Goal: Information Seeking & Learning: Learn about a topic

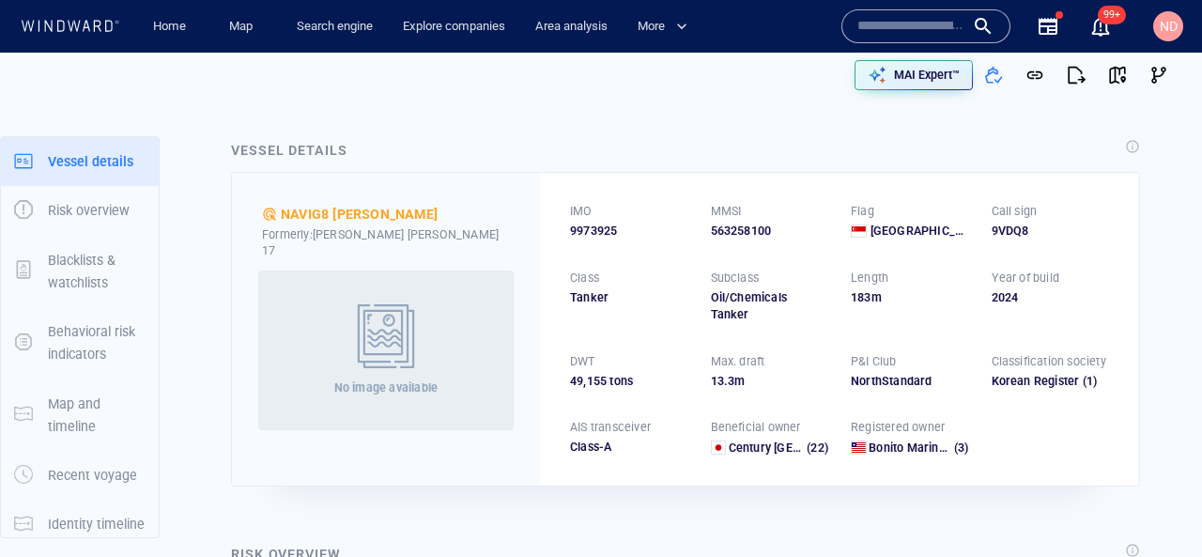
click at [873, 24] on input "text" at bounding box center [910, 26] width 107 height 28
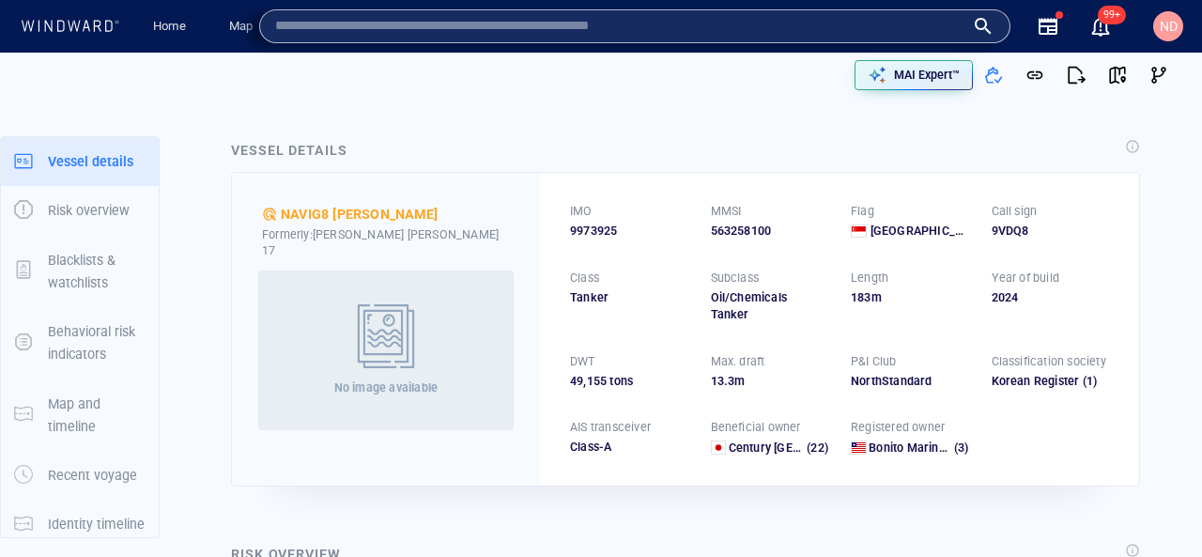
click at [618, 129] on div "Vessel details NAVIG8 [PERSON_NAME] Formerly: [PERSON_NAME] [PERSON_NAME] 17 No…" at bounding box center [685, 312] width 939 height 377
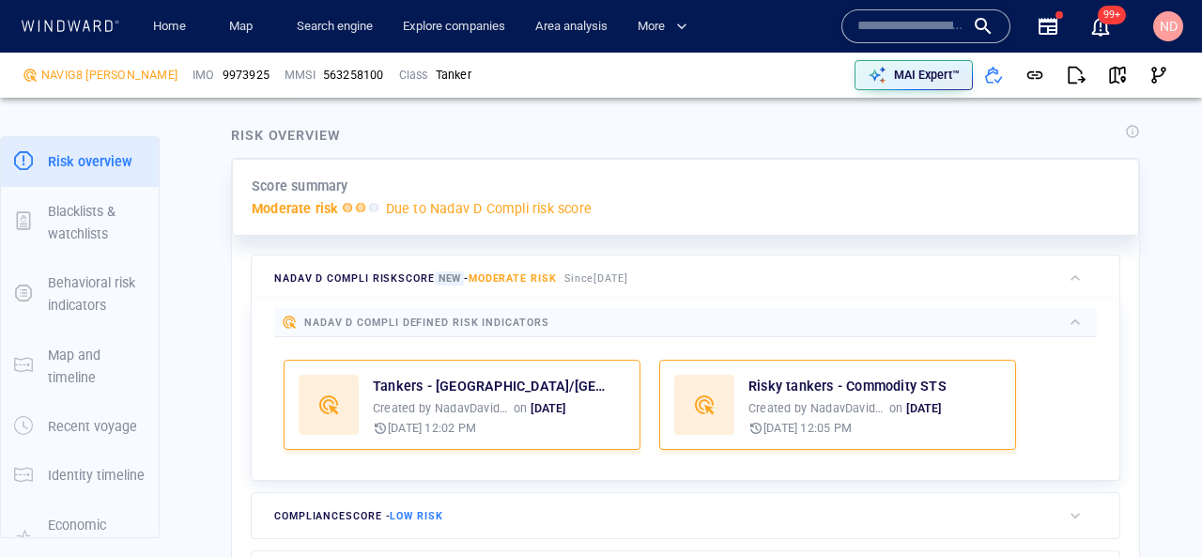
scroll to position [416, 0]
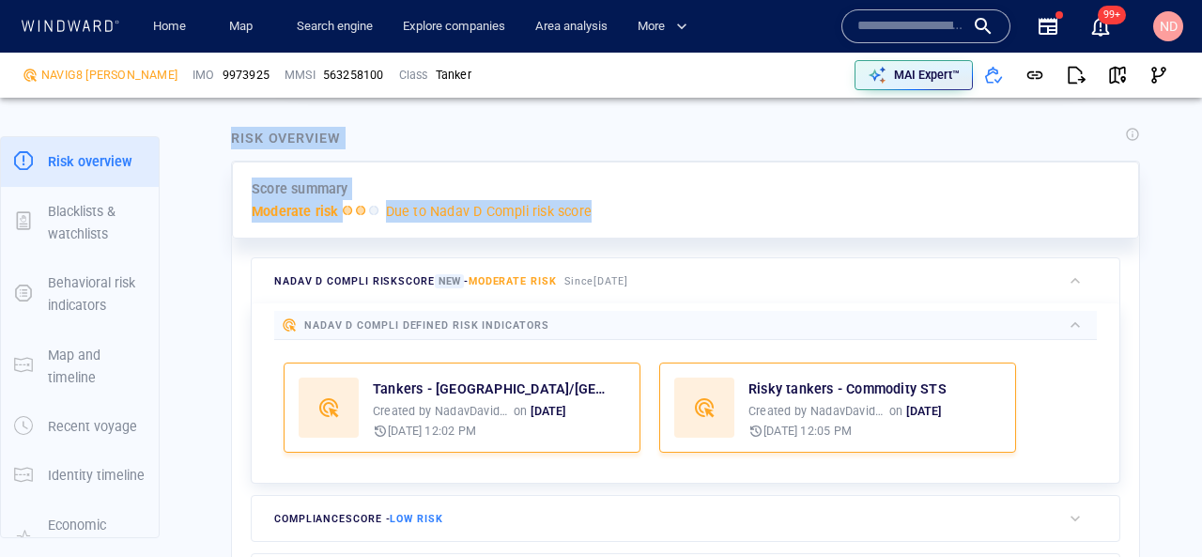
drag, startPoint x: 225, startPoint y: 115, endPoint x: 612, endPoint y: 210, distance: 398.4
click at [612, 210] on div "Risk overview Score summary Moderate risk Due to Nadav D Compli risk score Nada…" at bounding box center [685, 378] width 939 height 533
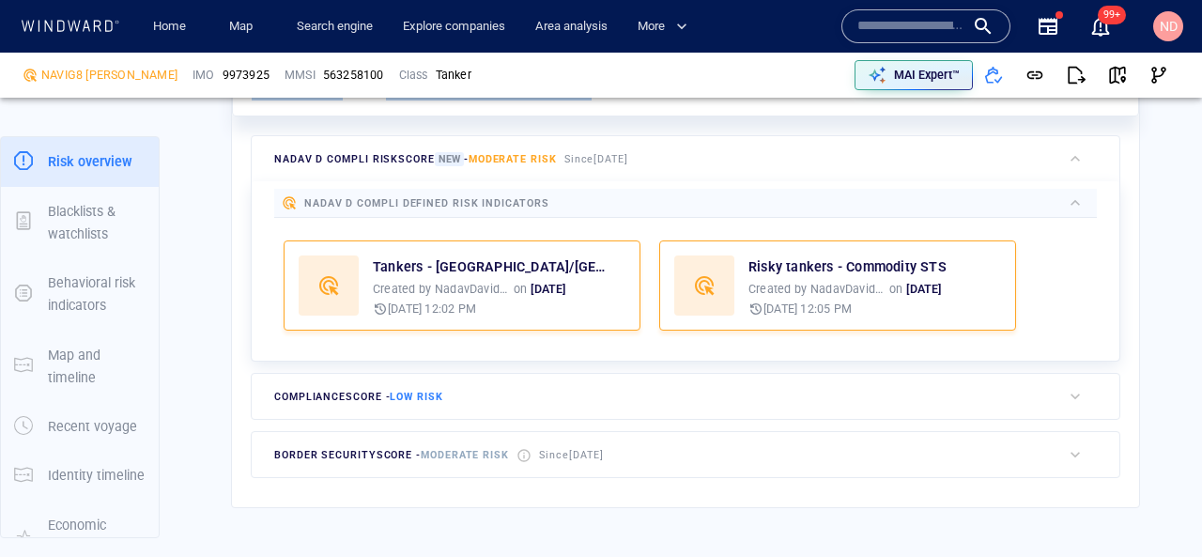
scroll to position [543, 0]
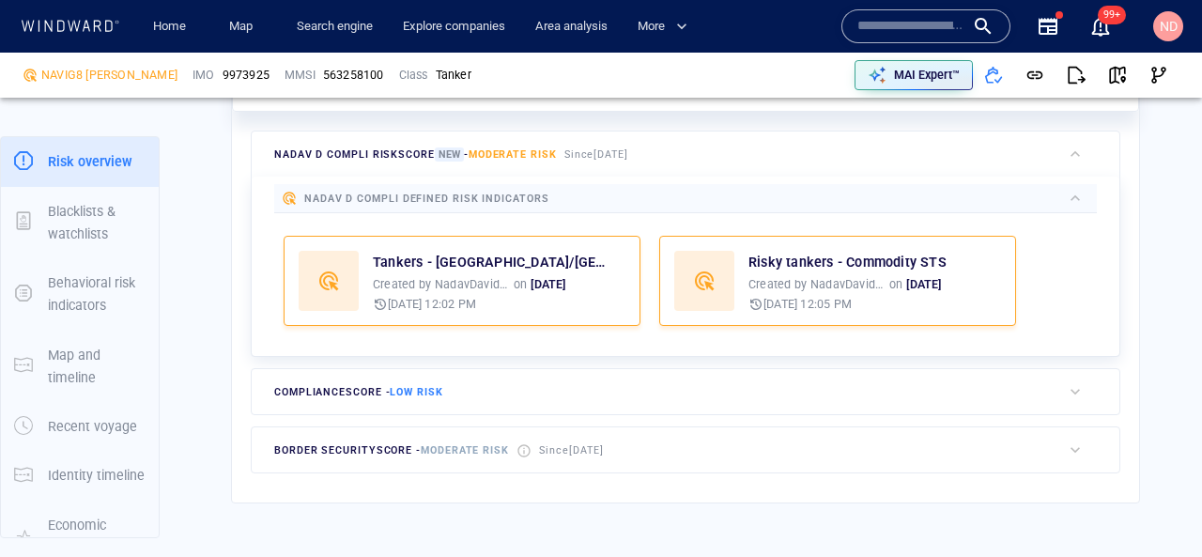
click at [568, 455] on div "border security score - Moderate risk Since [DATE]" at bounding box center [656, 449] width 809 height 45
click at [610, 369] on div "compliance score - Low risk" at bounding box center [656, 391] width 809 height 45
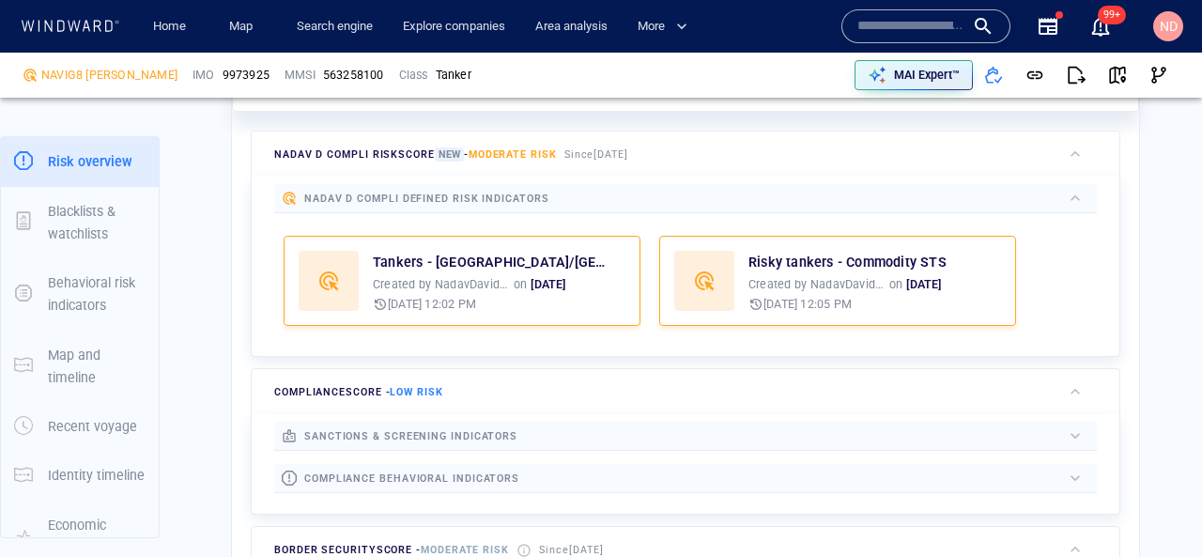
click at [614, 425] on div at bounding box center [789, 435] width 544 height 21
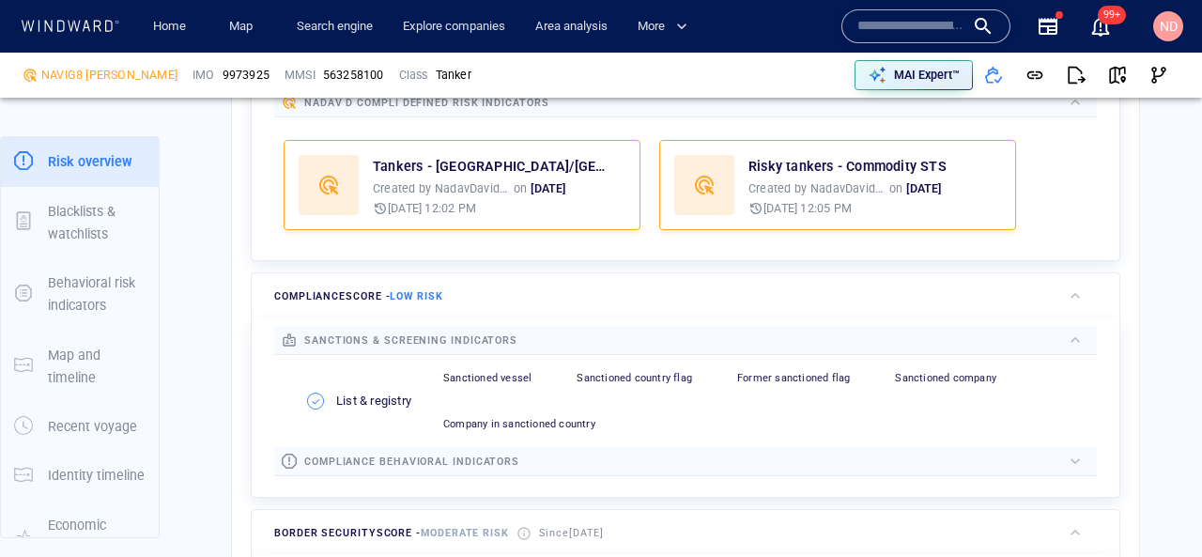
scroll to position [701, 0]
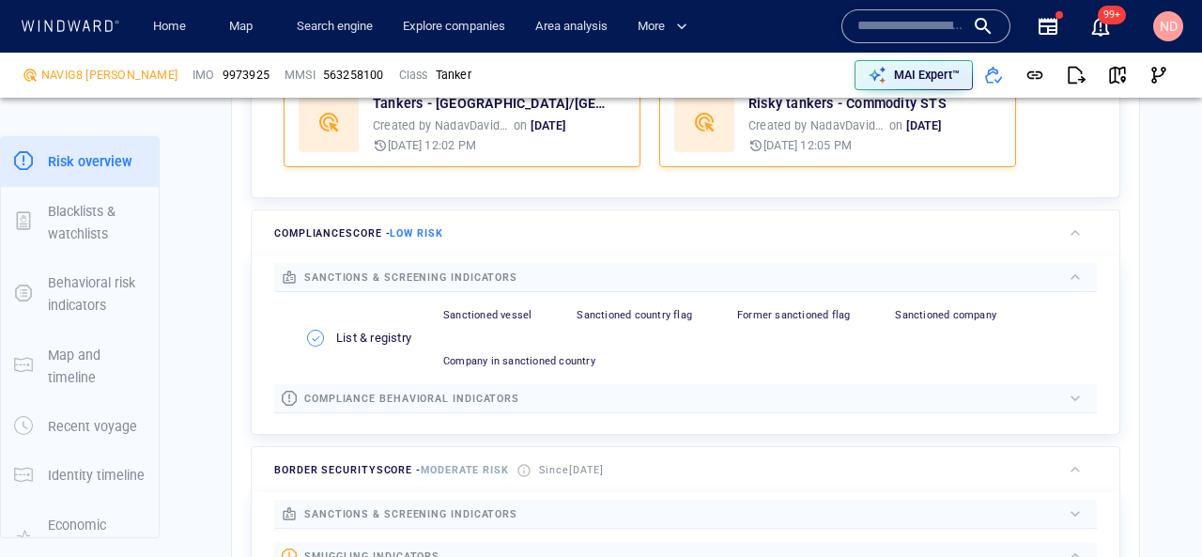
click at [612, 388] on div at bounding box center [790, 399] width 542 height 22
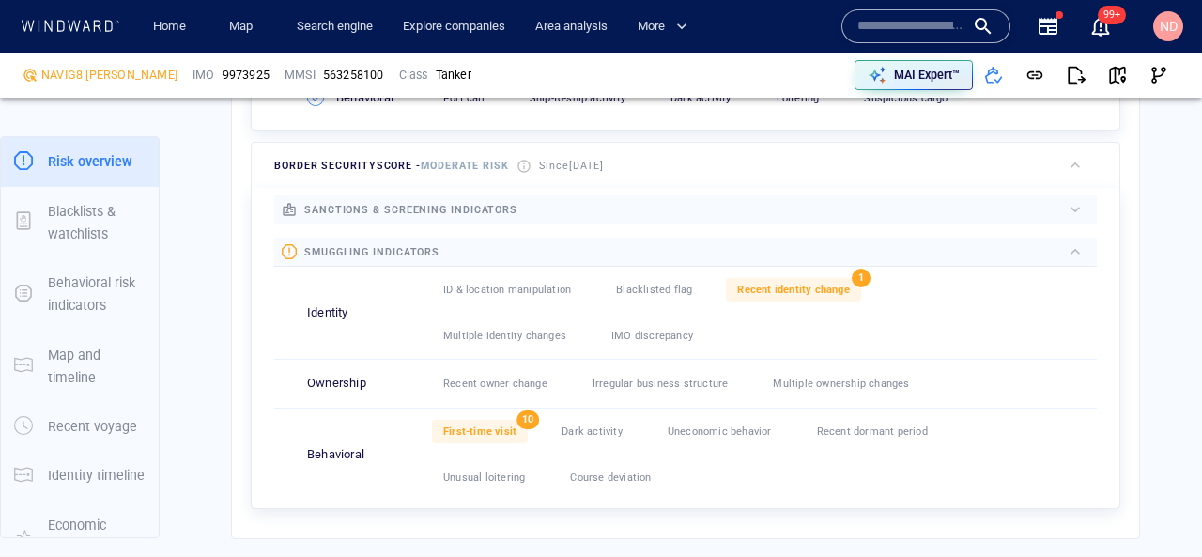
scroll to position [1096, 0]
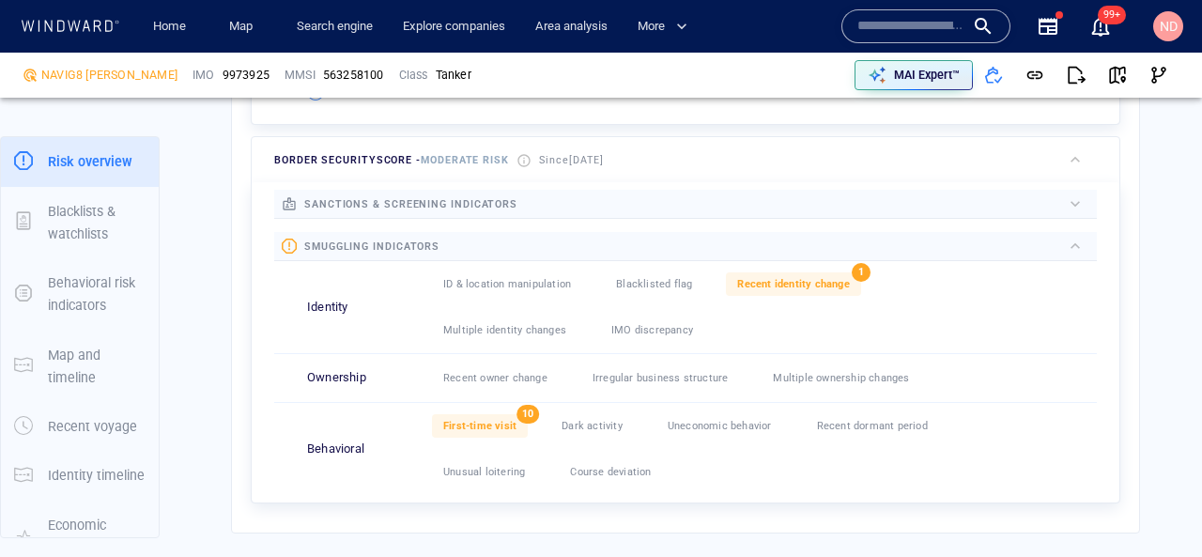
click at [517, 193] on div at bounding box center [789, 203] width 544 height 21
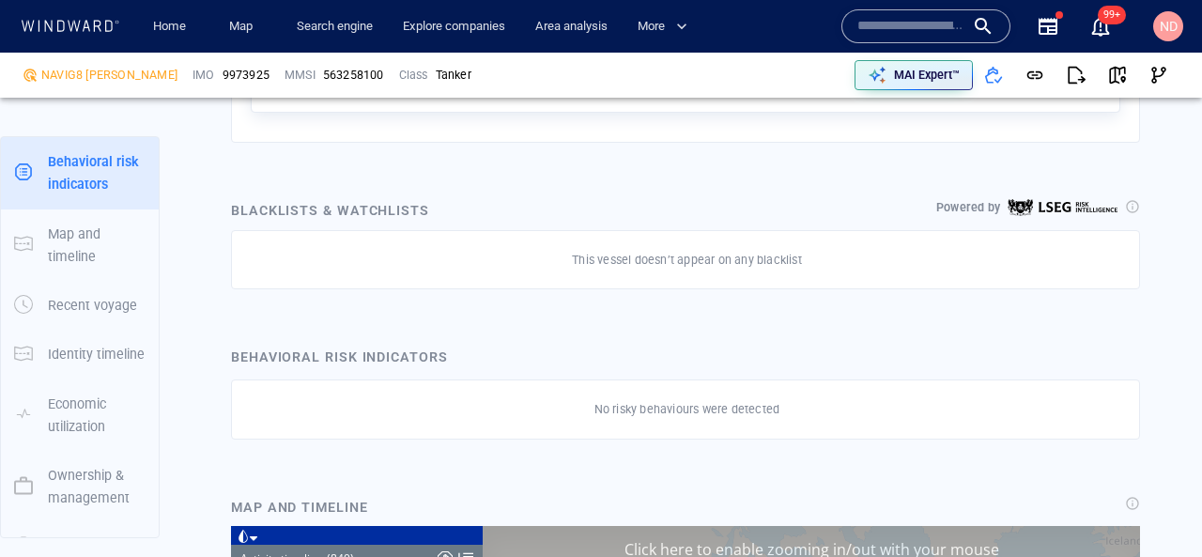
scroll to position [42871, 0]
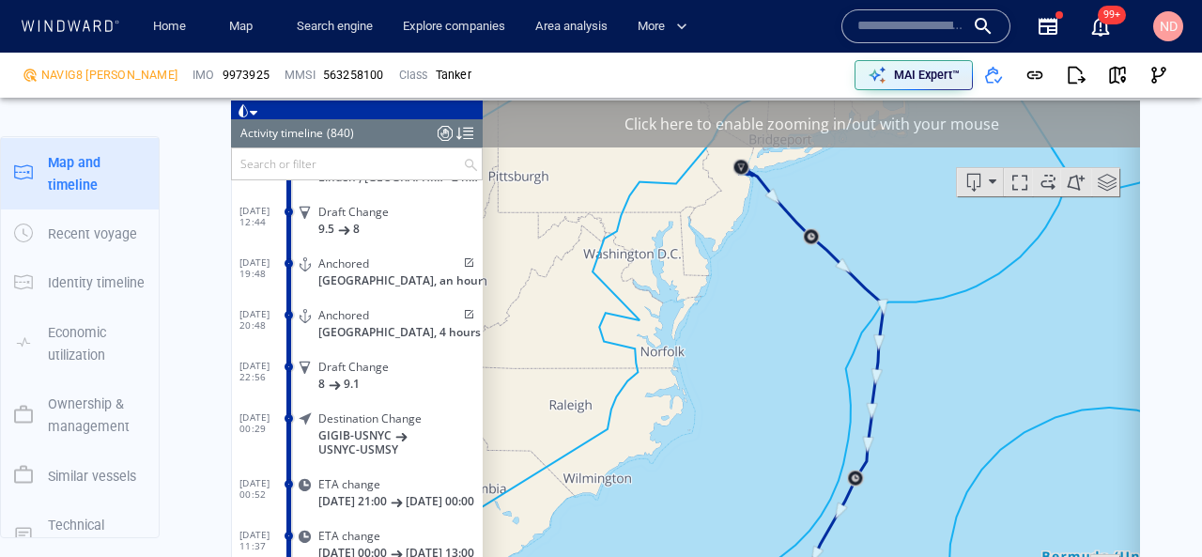
scroll to position [1948, 0]
click at [406, 162] on input "text" at bounding box center [347, 161] width 231 height 31
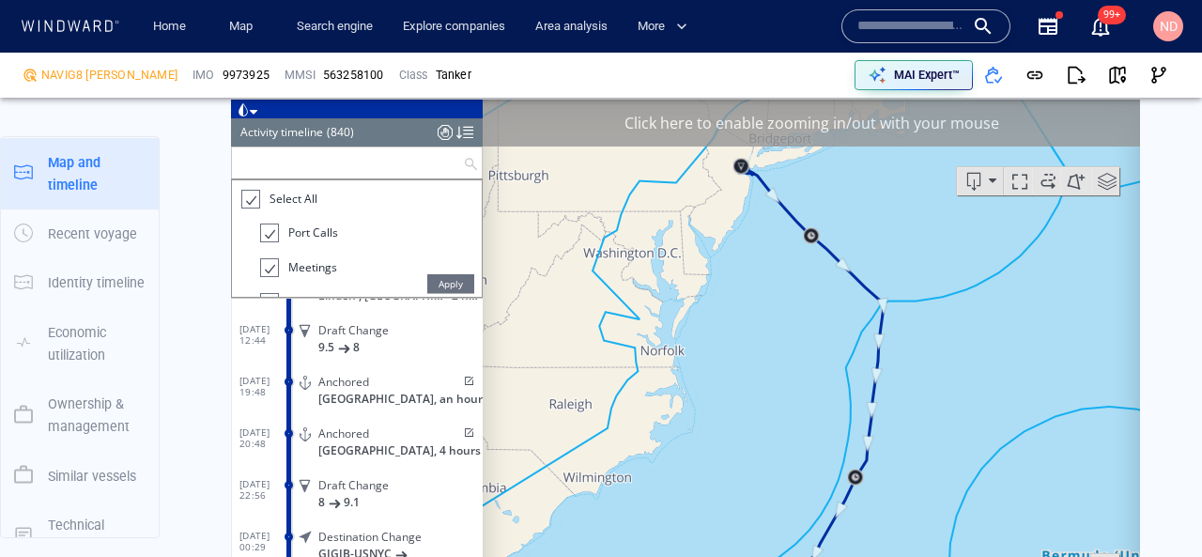
click at [309, 161] on input "text" at bounding box center [347, 161] width 231 height 31
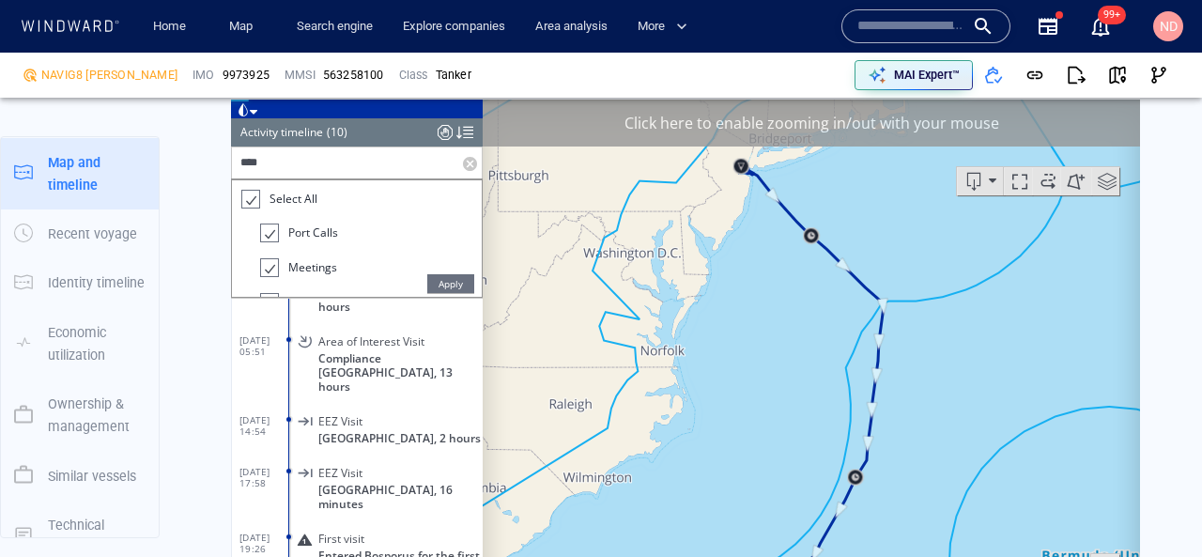
scroll to position [174, 0]
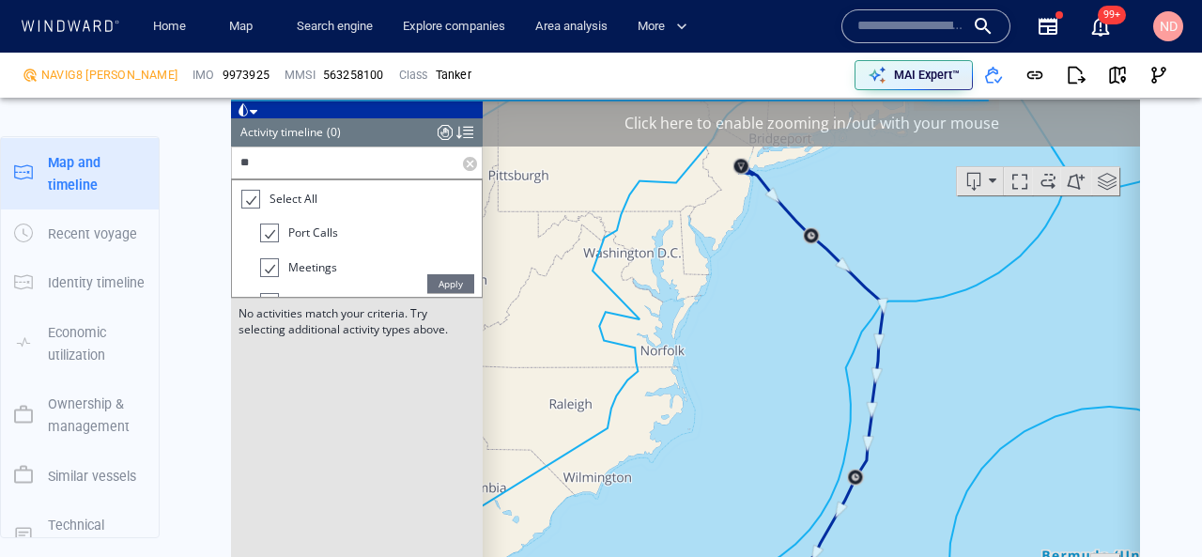
type input "*"
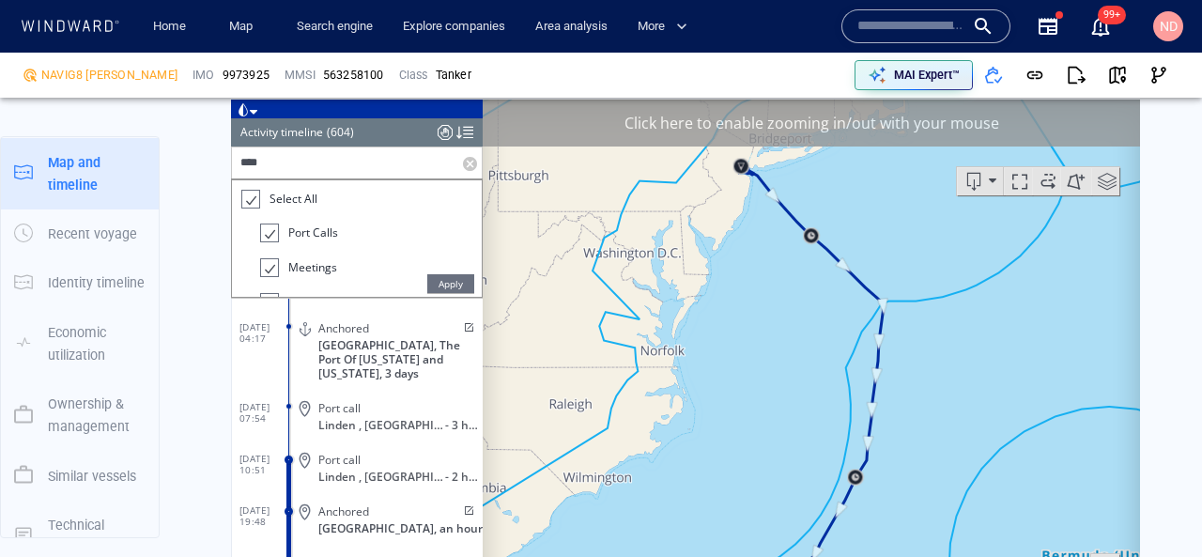
scroll to position [0, 0]
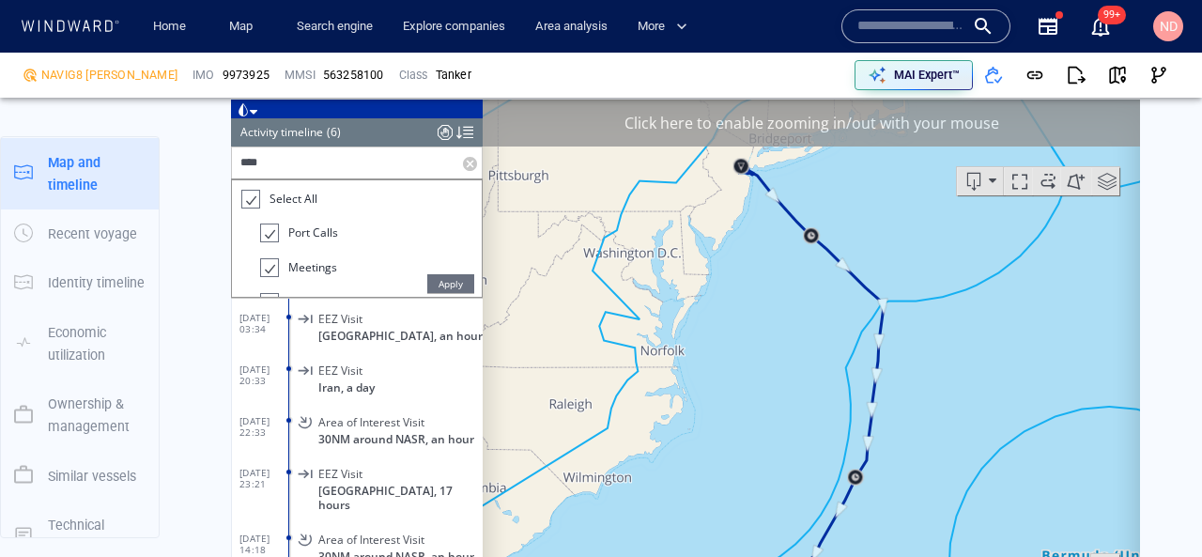
type input "****"
click at [467, 163] on label at bounding box center [472, 161] width 19 height 31
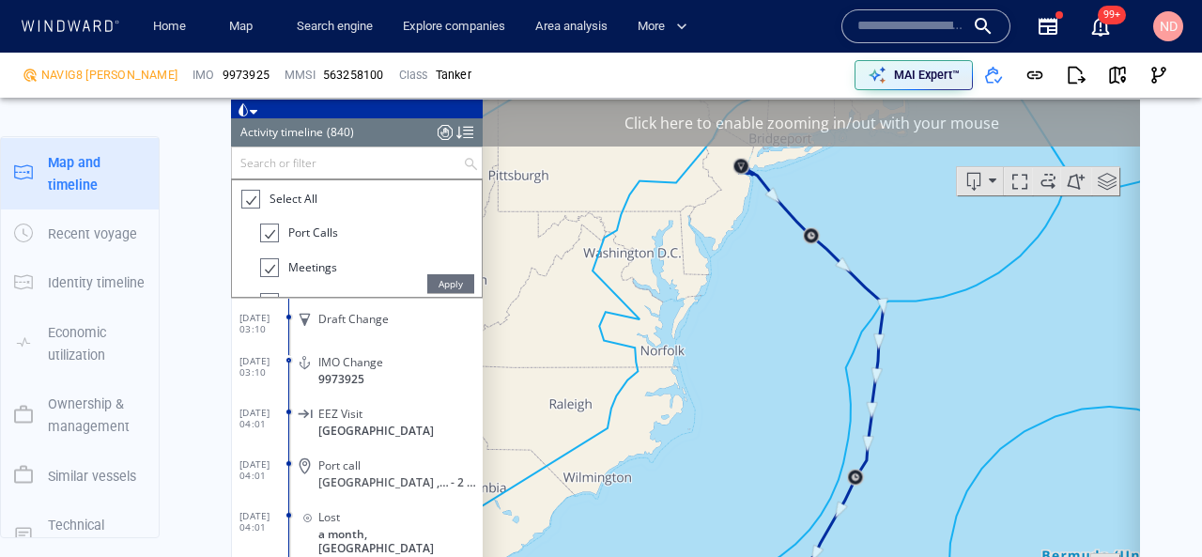
click at [446, 130] on div at bounding box center [444, 131] width 15 height 28
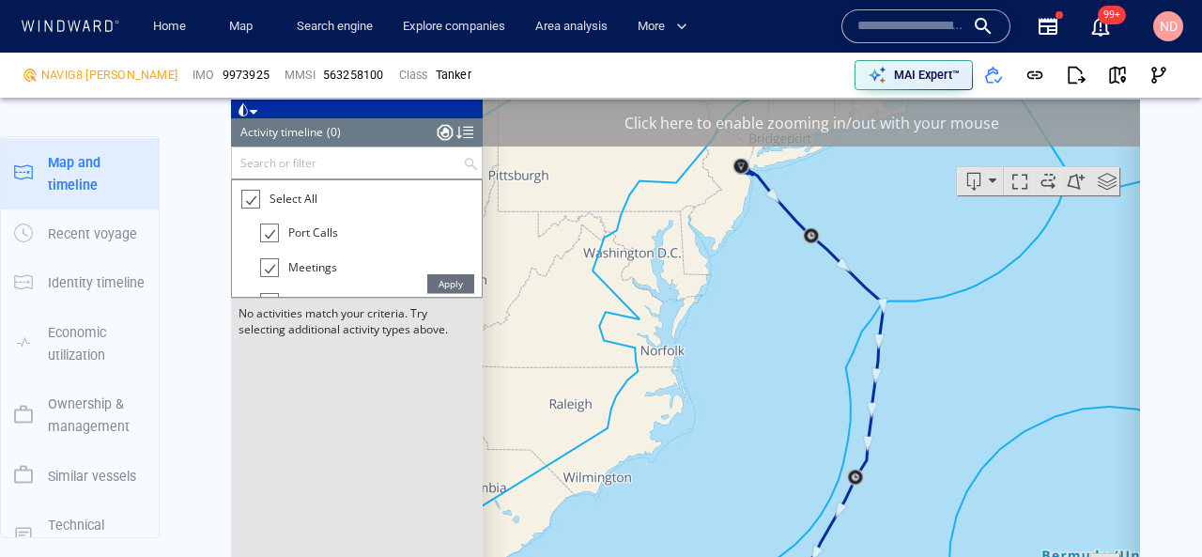
click at [446, 271] on li "Meetings" at bounding box center [371, 271] width 222 height 35
click at [446, 282] on span "Apply" at bounding box center [450, 282] width 47 height 19
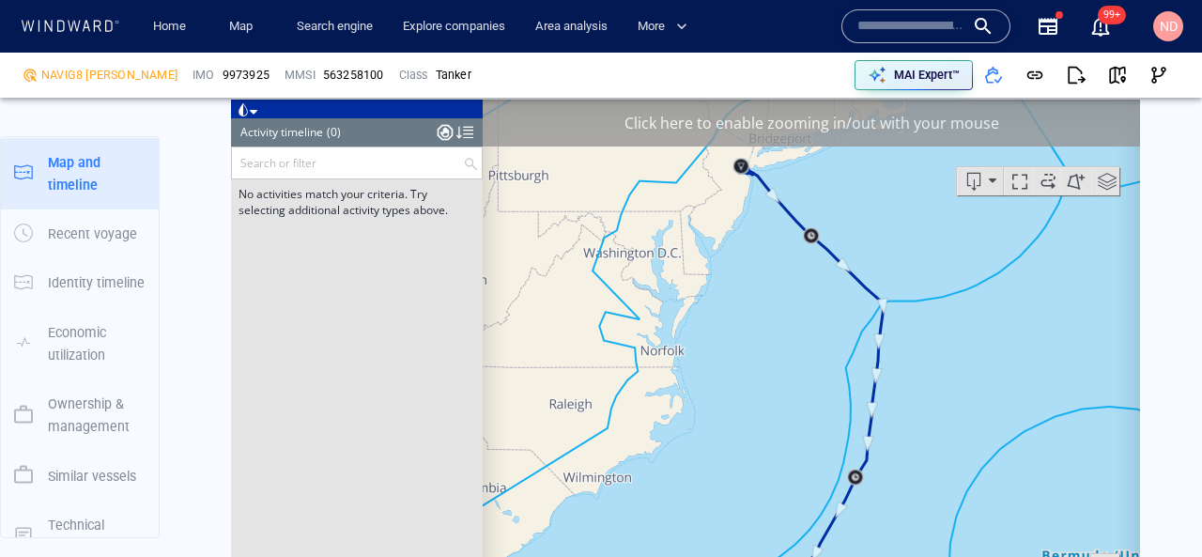
click at [446, 134] on div at bounding box center [444, 131] width 15 height 28
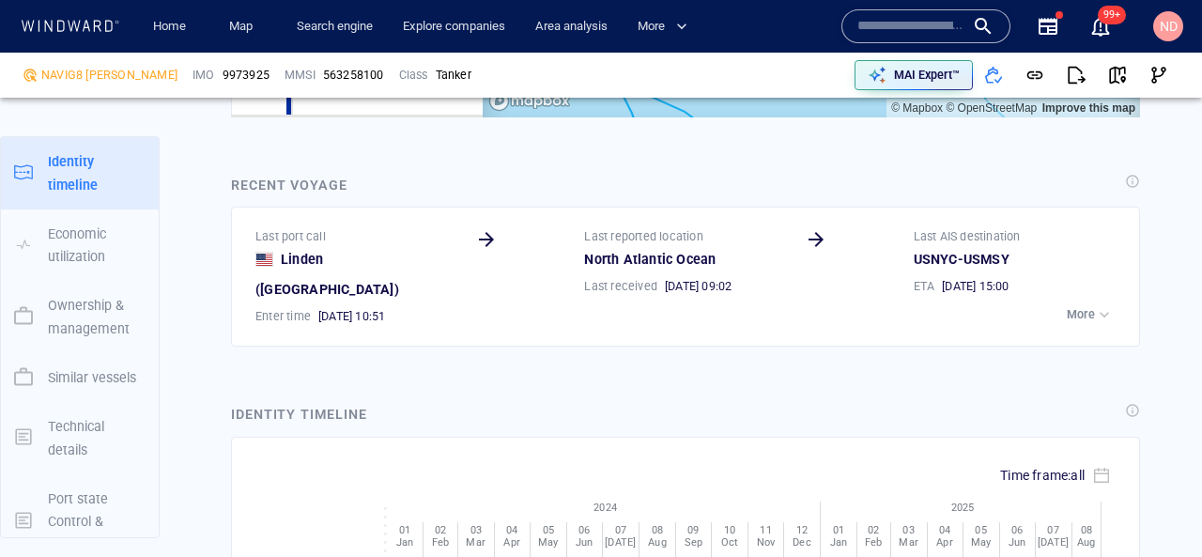
scroll to position [2514, 0]
click at [1087, 304] on p "More" at bounding box center [1080, 312] width 28 height 17
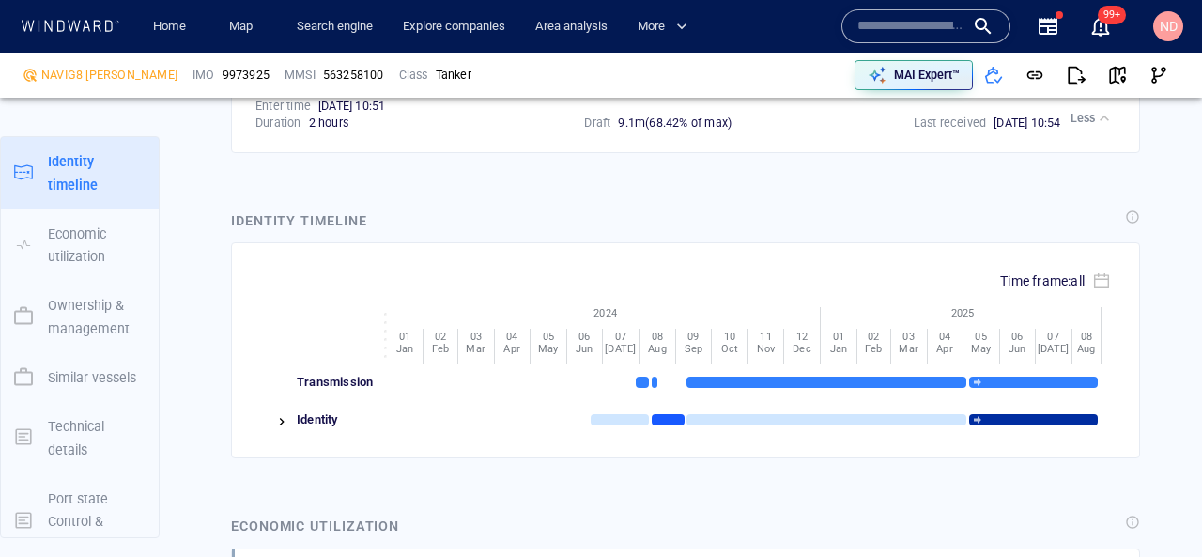
scroll to position [2726, 0]
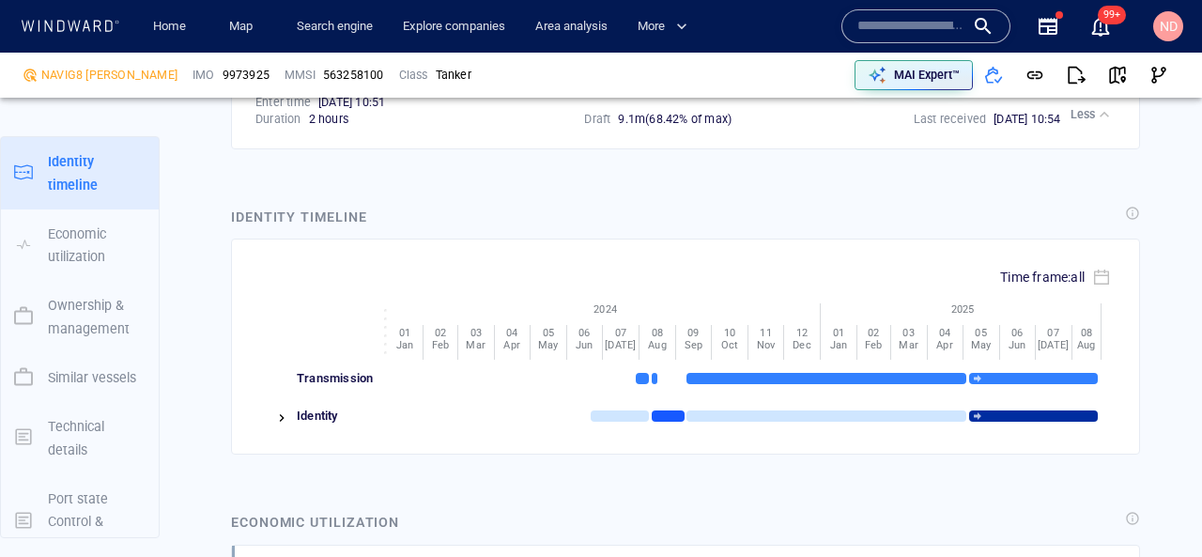
click at [284, 410] on img at bounding box center [281, 417] width 15 height 15
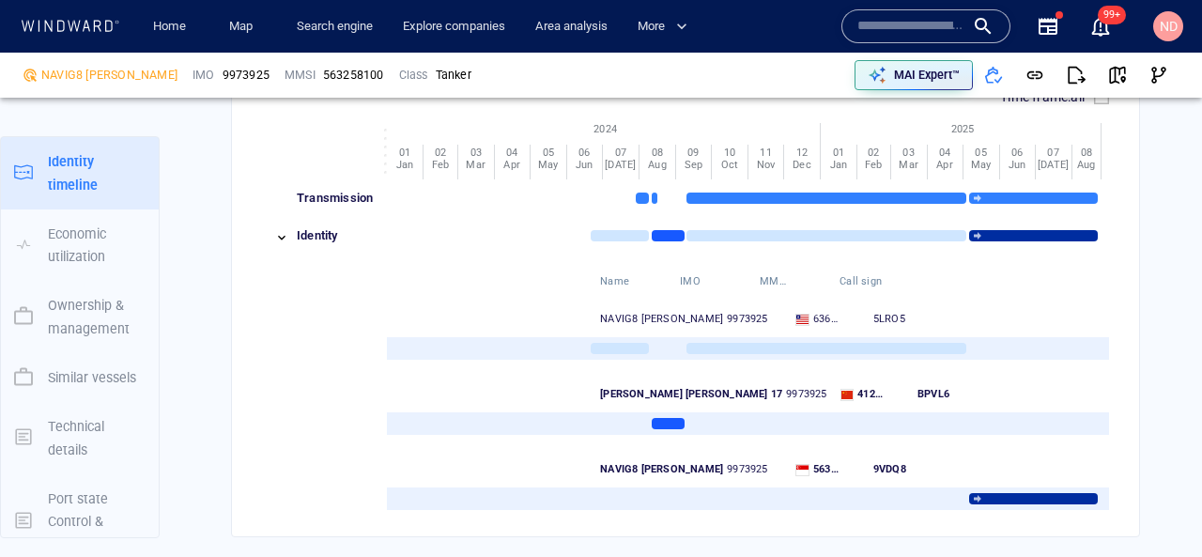
scroll to position [2908, 0]
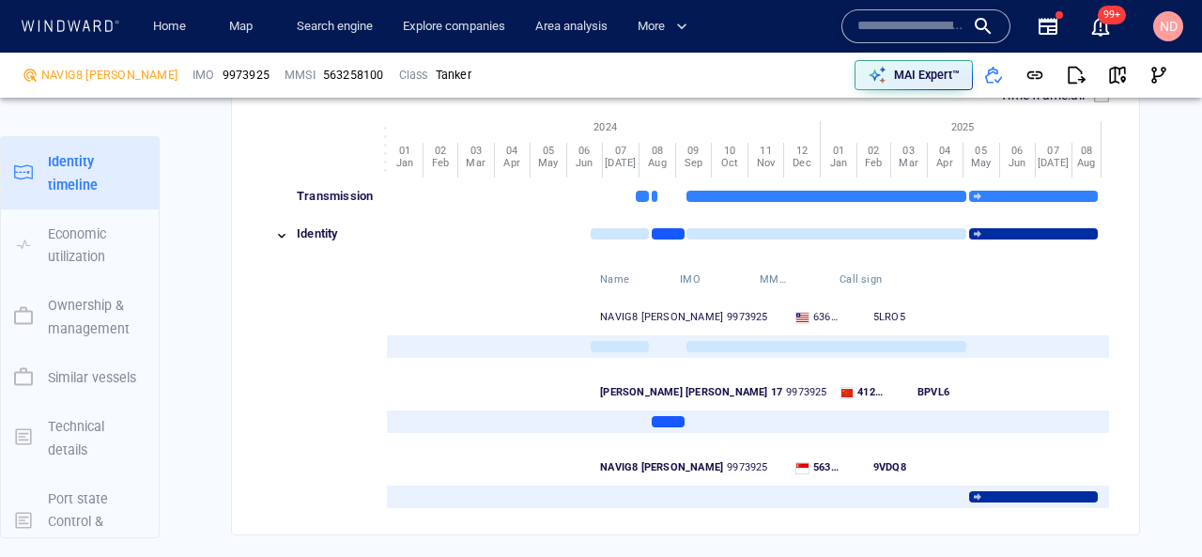
drag, startPoint x: 595, startPoint y: 265, endPoint x: 679, endPoint y: 260, distance: 83.7
click at [679, 290] on div "NAVIG8 [PERSON_NAME] 9973925 636024221 5LRO5" at bounding box center [843, 309] width 507 height 38
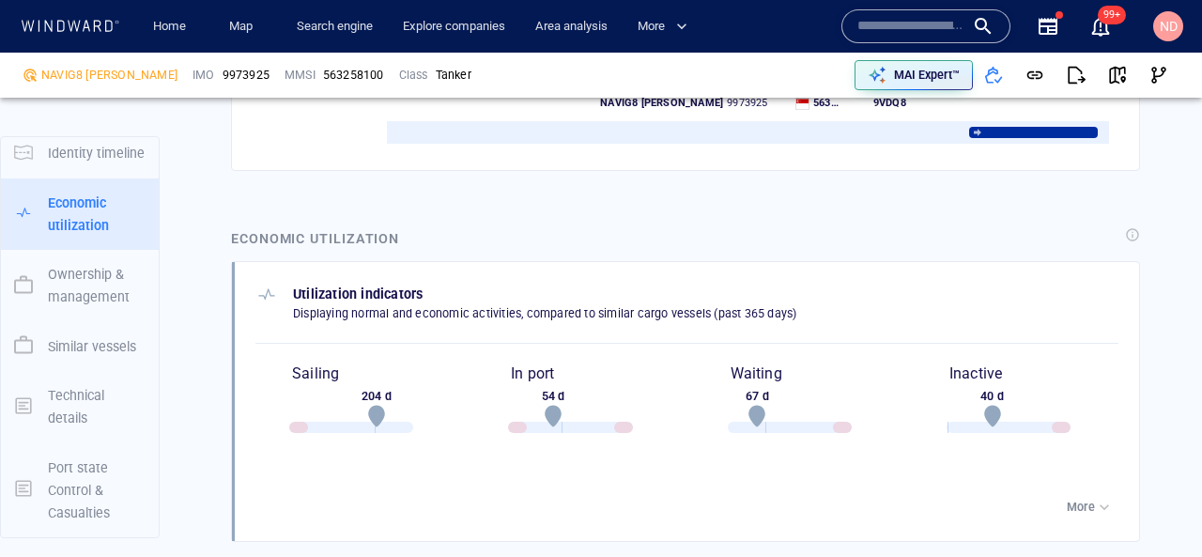
scroll to position [3303, 0]
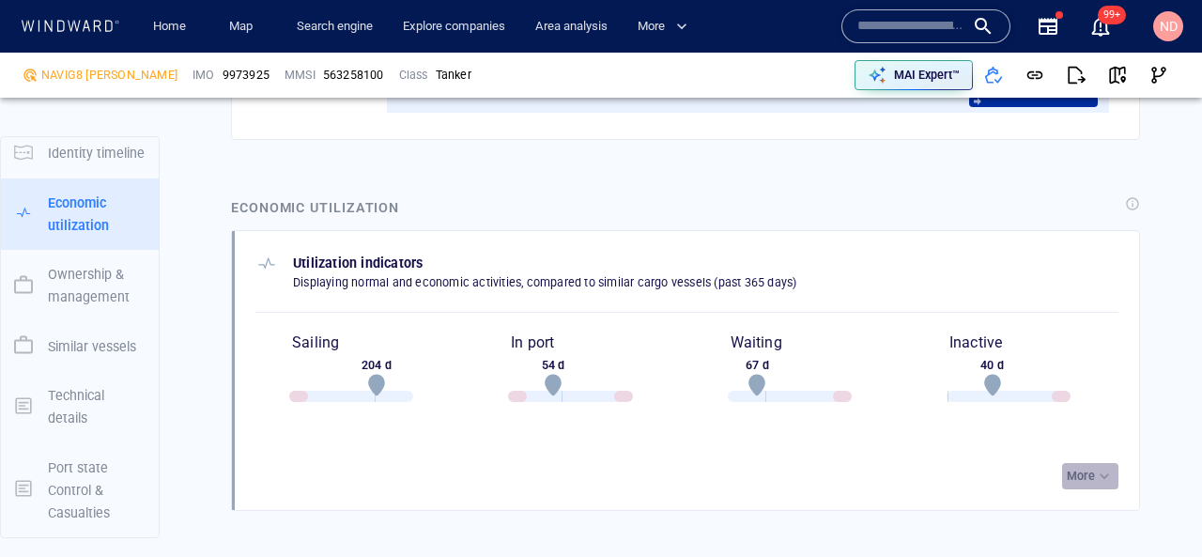
click at [1098, 463] on button "More" at bounding box center [1090, 476] width 56 height 26
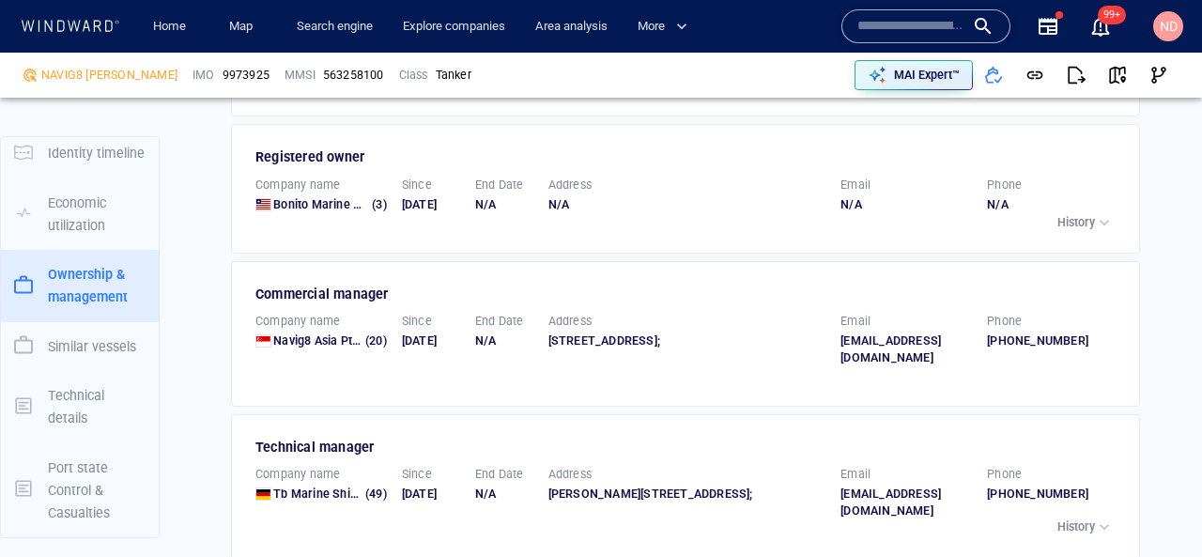
scroll to position [4084, 0]
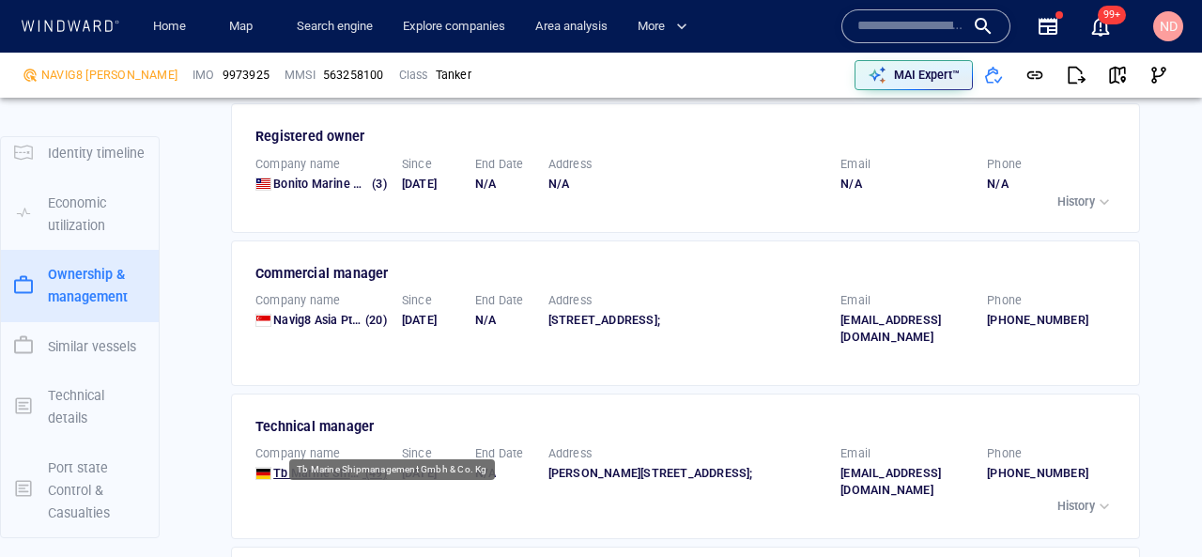
click at [317, 466] on span "Tb Marine Shipmanagement Gmbh & Co. Kg" at bounding box center [393, 473] width 241 height 14
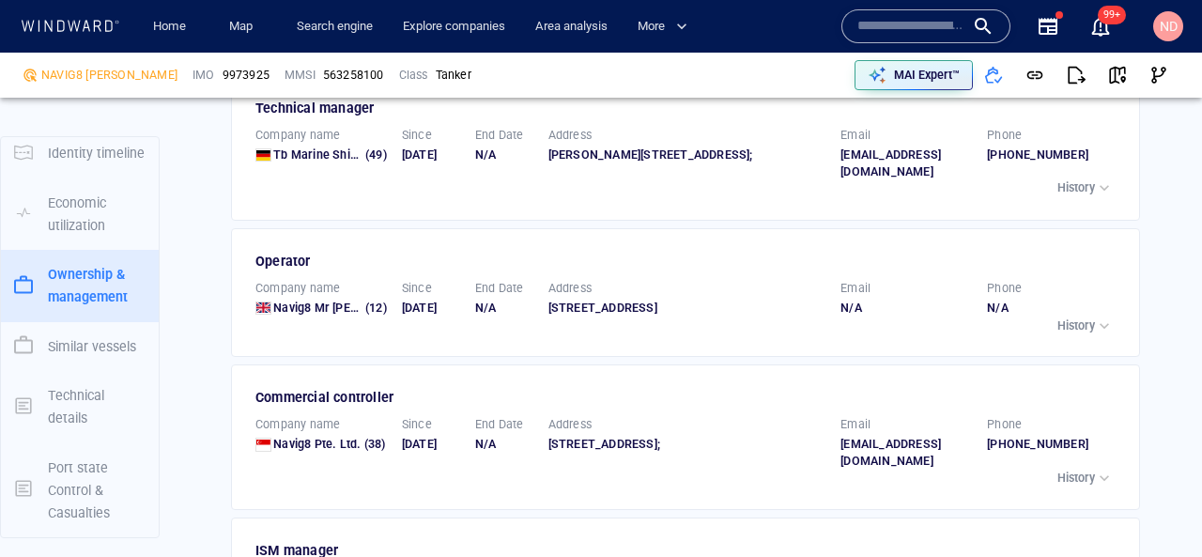
scroll to position [4394, 0]
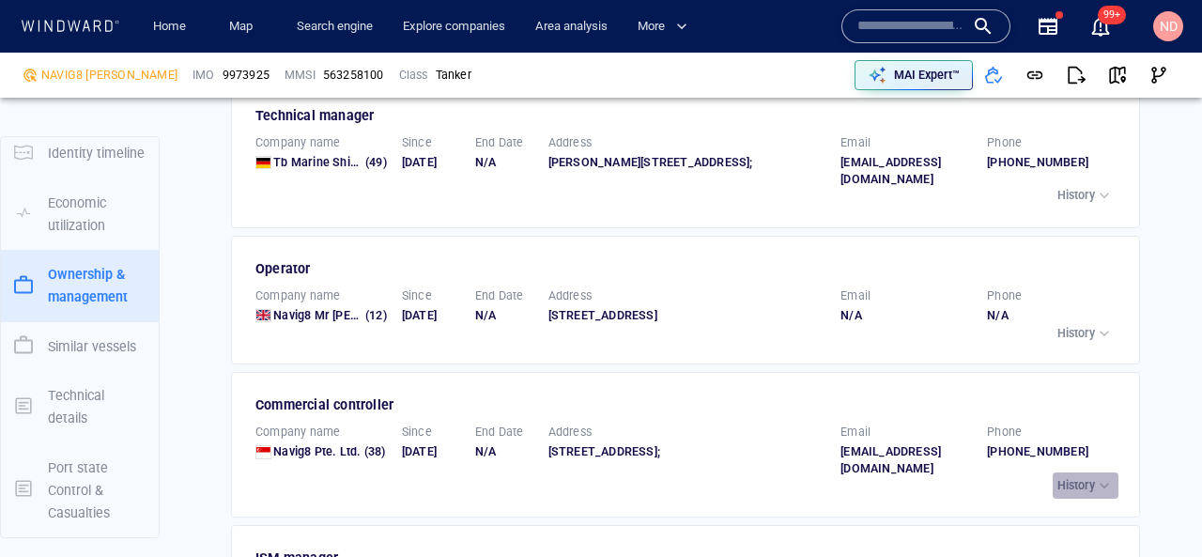
click at [1088, 477] on p "History" at bounding box center [1076, 485] width 38 height 17
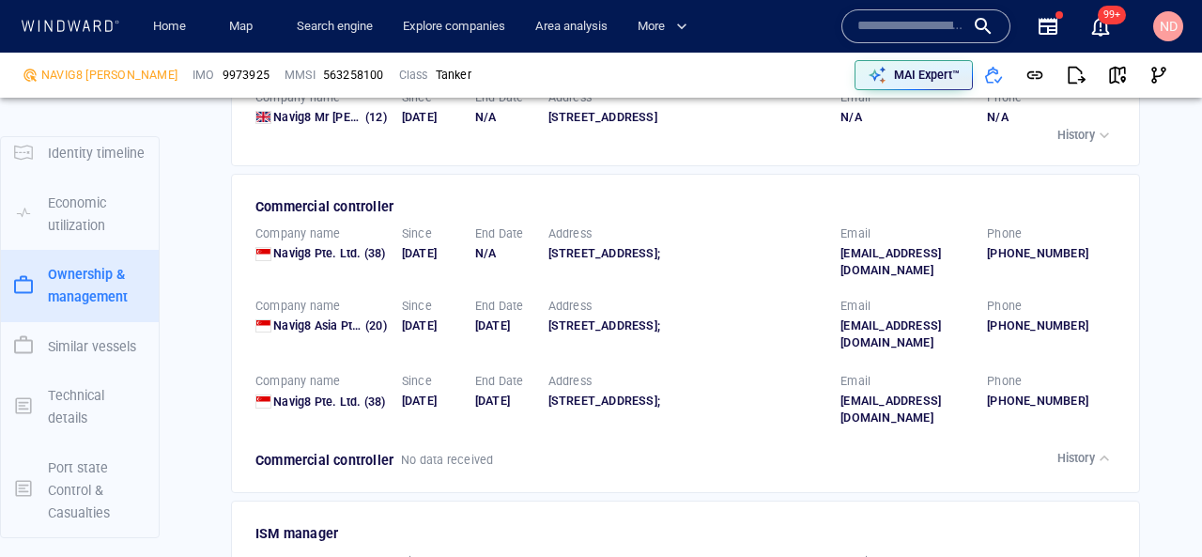
scroll to position [4591, 0]
click at [1081, 451] on p "History" at bounding box center [1076, 459] width 38 height 17
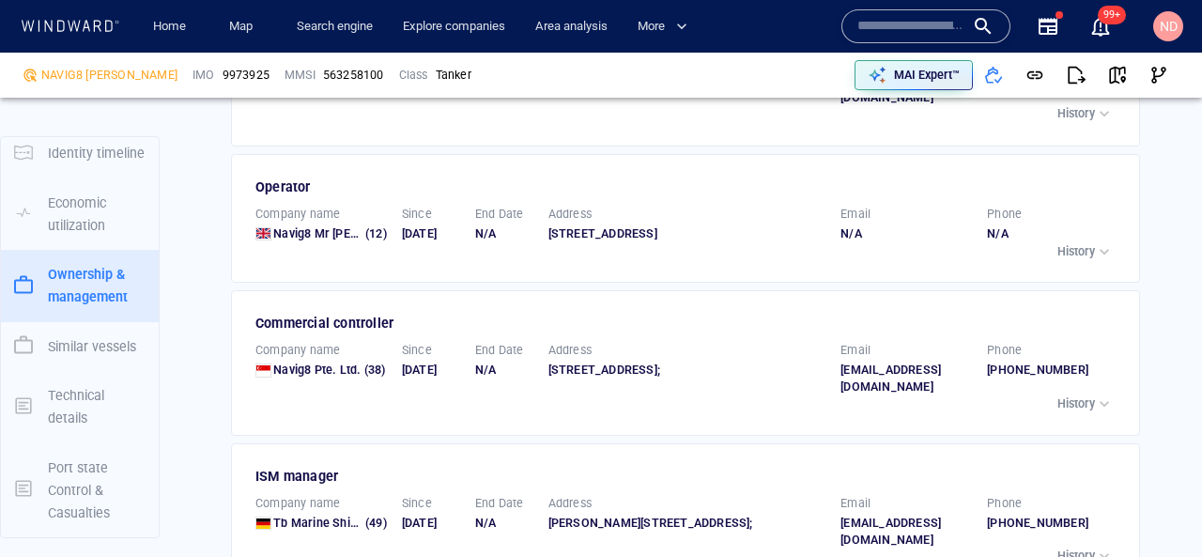
scroll to position [4440, 0]
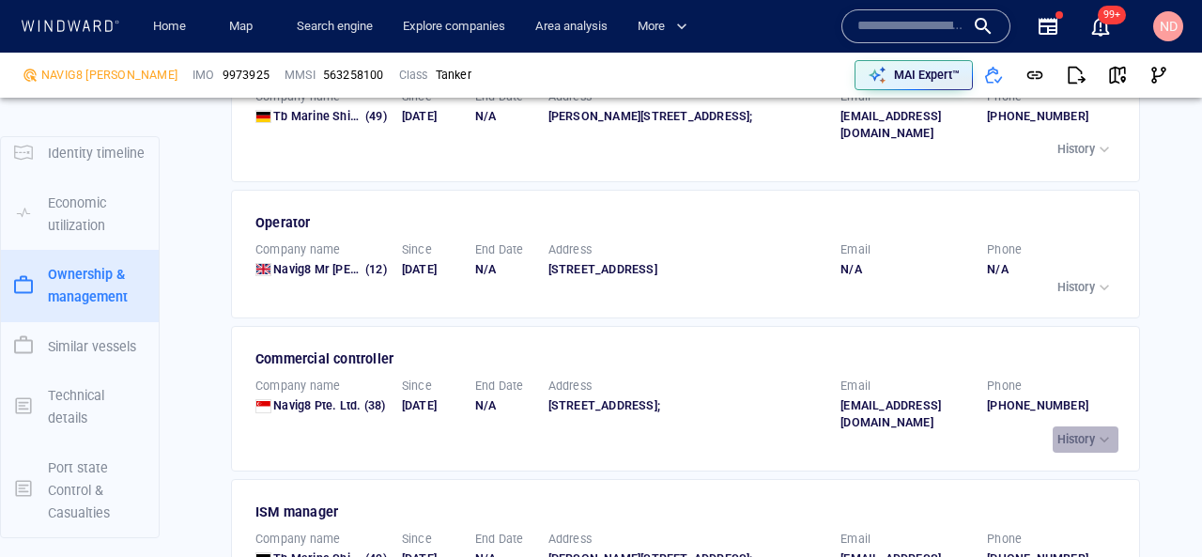
click at [1082, 431] on p "History" at bounding box center [1076, 439] width 38 height 17
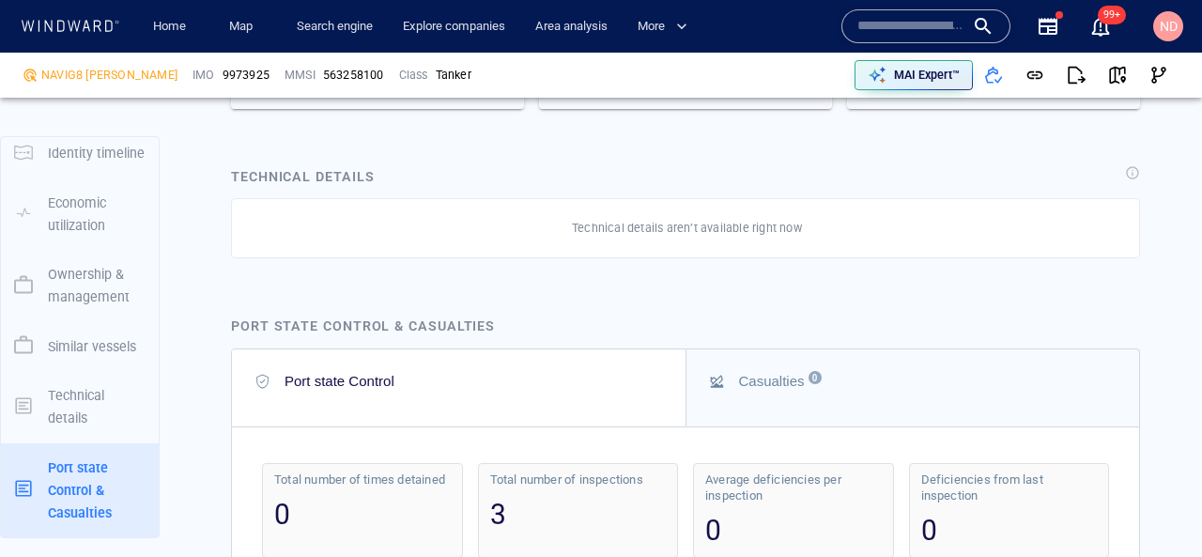
scroll to position [5378, 0]
click at [917, 74] on p "MAI Expert™" at bounding box center [927, 75] width 66 height 17
